Goal: Navigation & Orientation: Find specific page/section

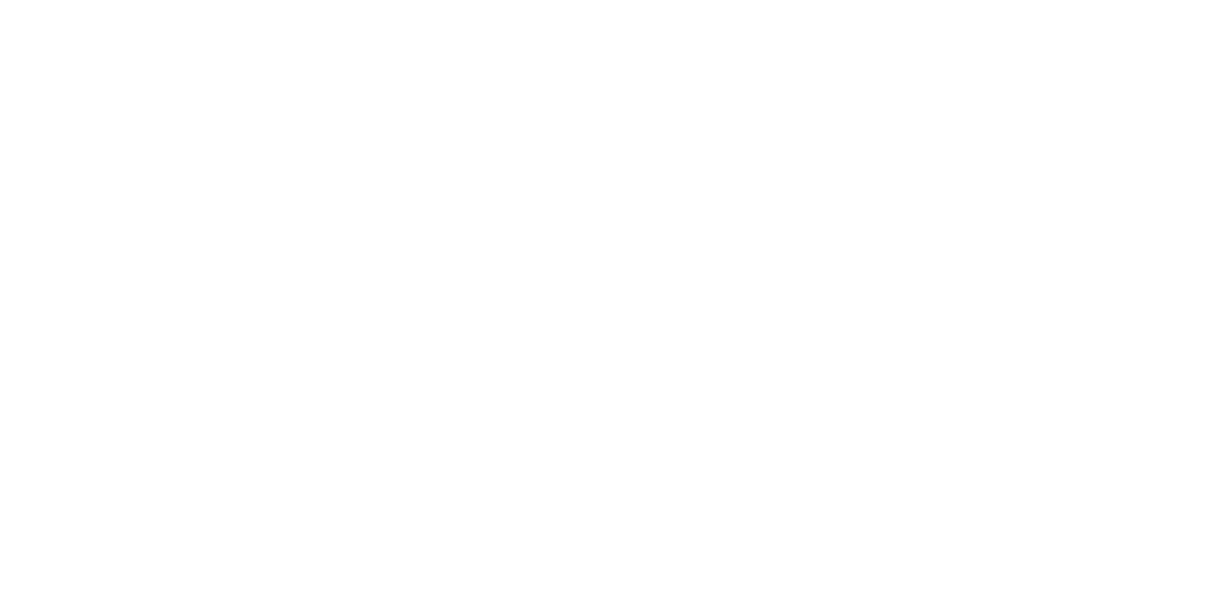
select select
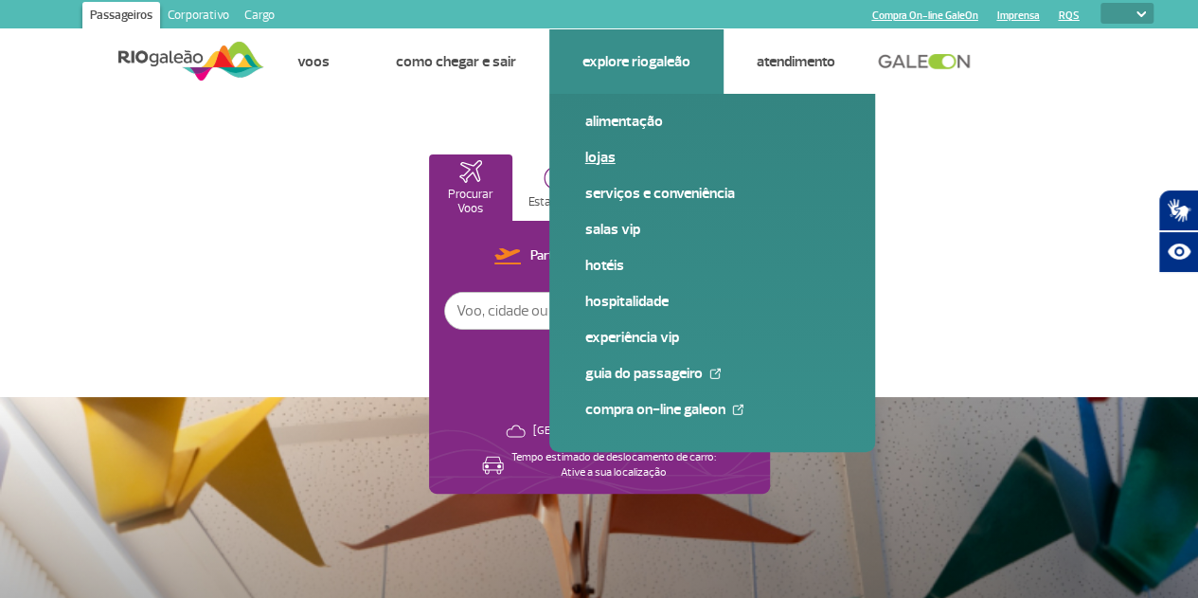
click at [602, 158] on link "Lojas" at bounding box center [712, 157] width 254 height 21
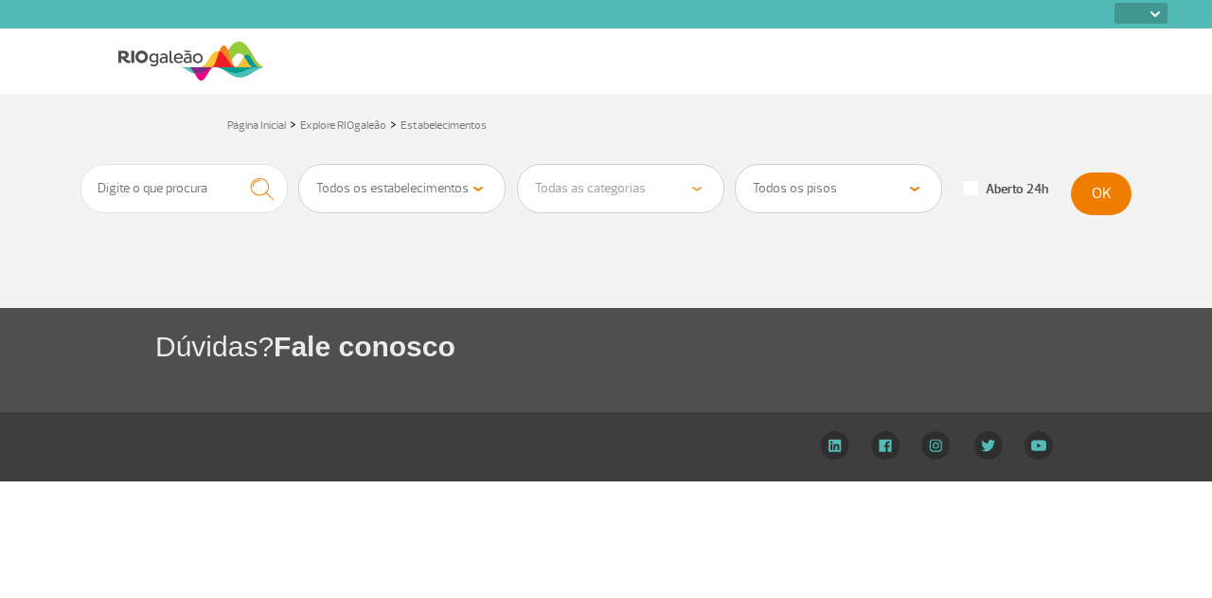
select select
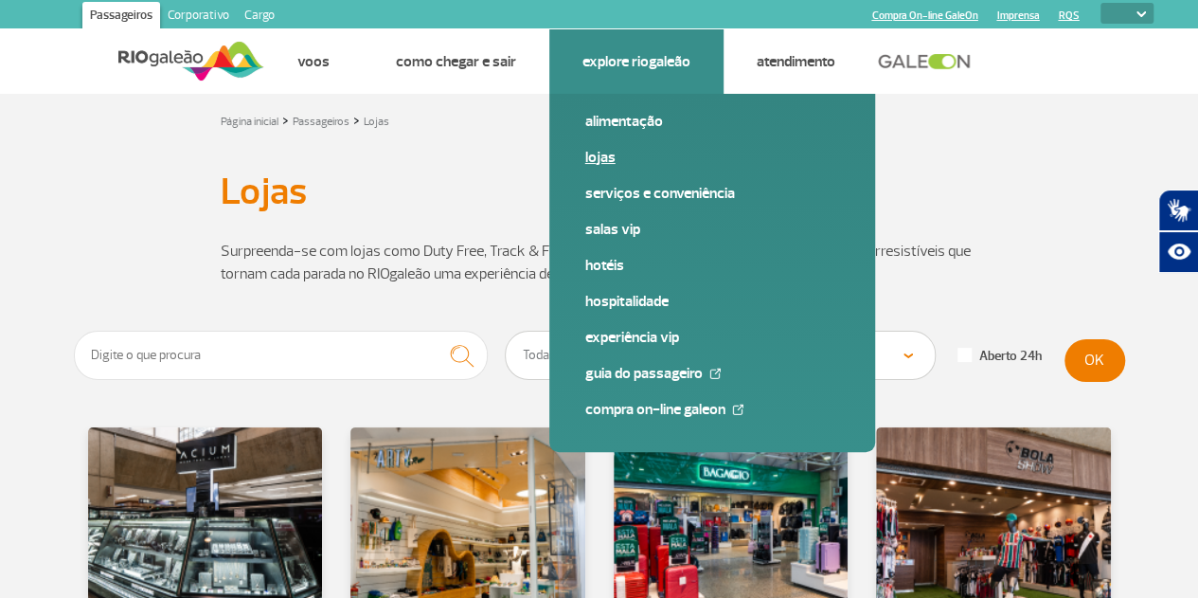
click at [604, 158] on link "Lojas" at bounding box center [712, 157] width 254 height 21
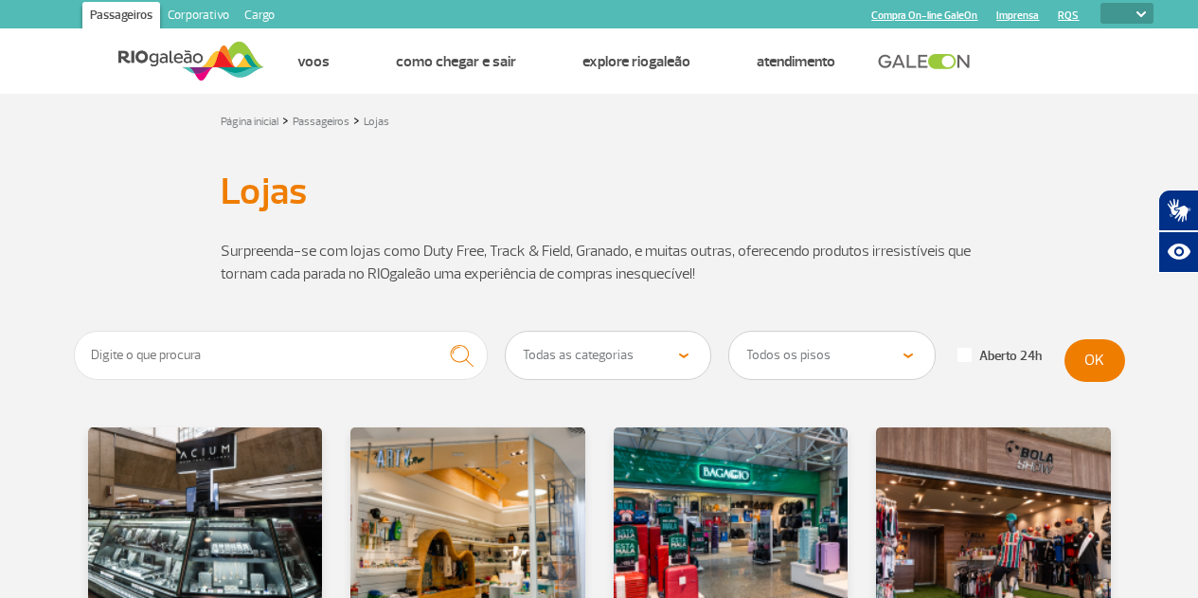
select select
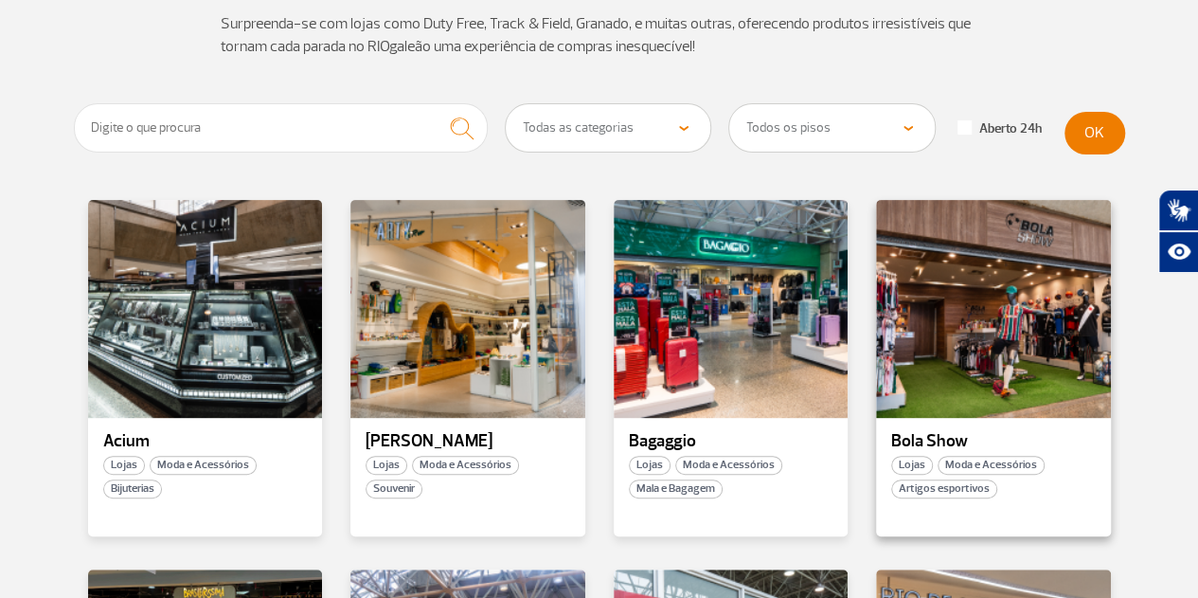
scroll to position [379, 0]
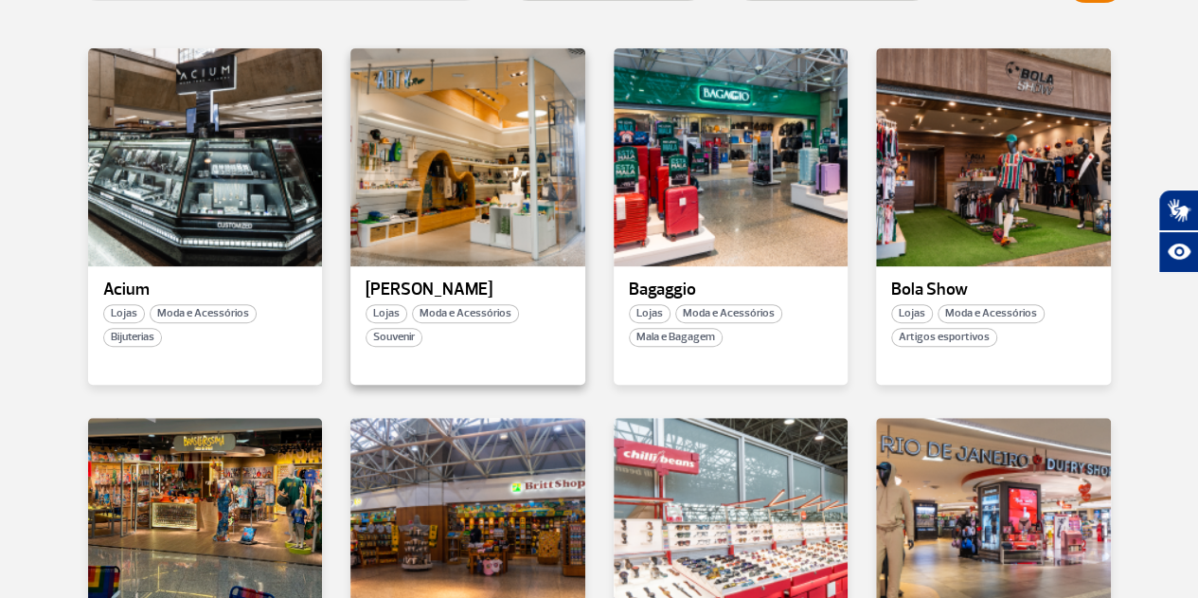
click at [558, 302] on div "Arty Rio Lojas Moda e Acessórios Souvenir" at bounding box center [467, 216] width 235 height 336
